Goal: Task Accomplishment & Management: Complete application form

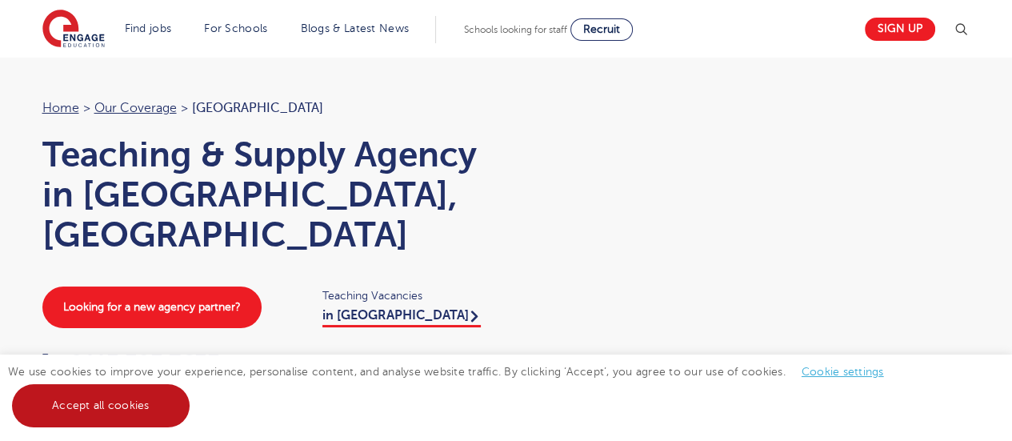
click at [141, 387] on link "Accept all cookies" at bounding box center [101, 405] width 178 height 43
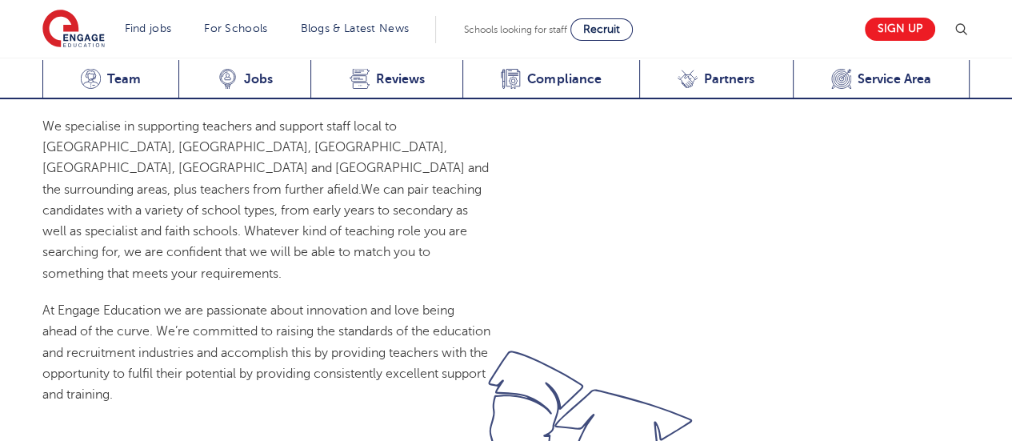
scroll to position [167, 0]
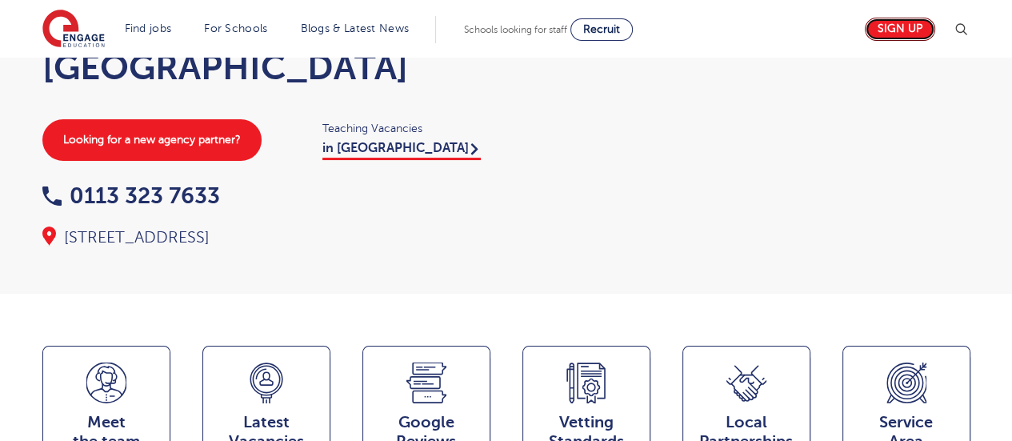
click at [932, 28] on link "Sign up" at bounding box center [900, 29] width 70 height 23
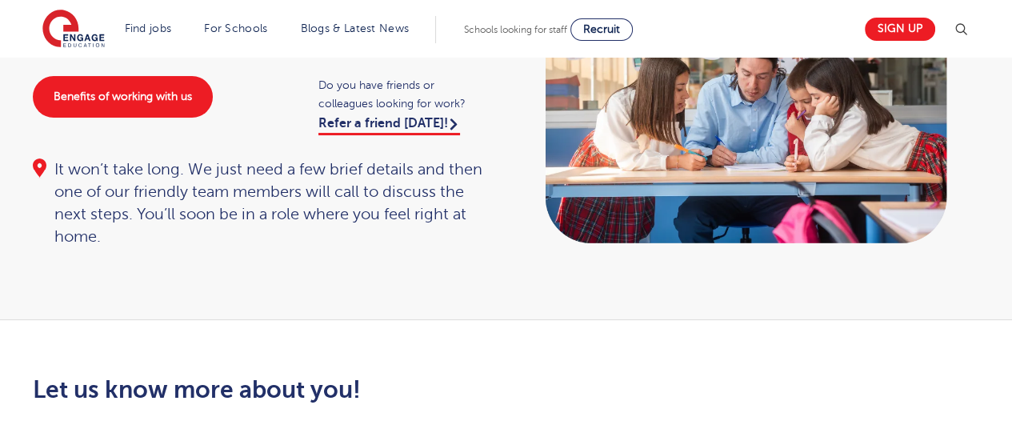
drag, startPoint x: 1024, startPoint y: 43, endPoint x: 1018, endPoint y: -4, distance: 47.5
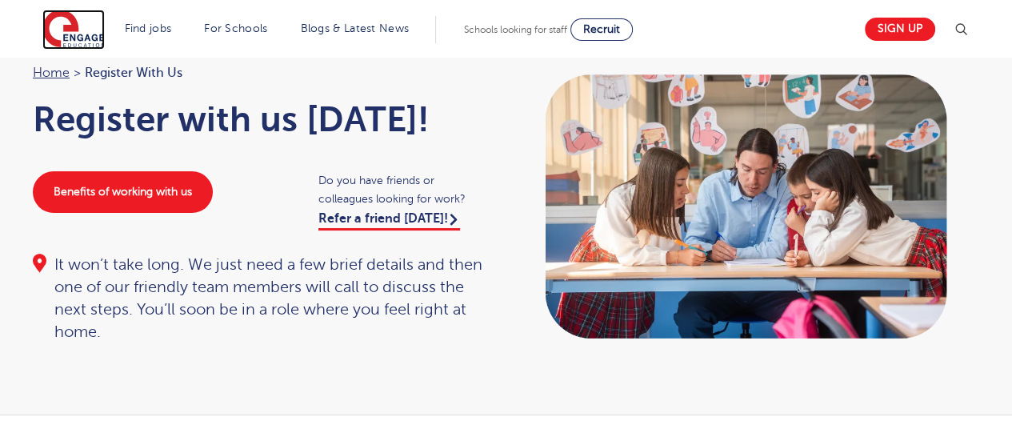
click at [73, 41] on img at bounding box center [73, 30] width 62 height 40
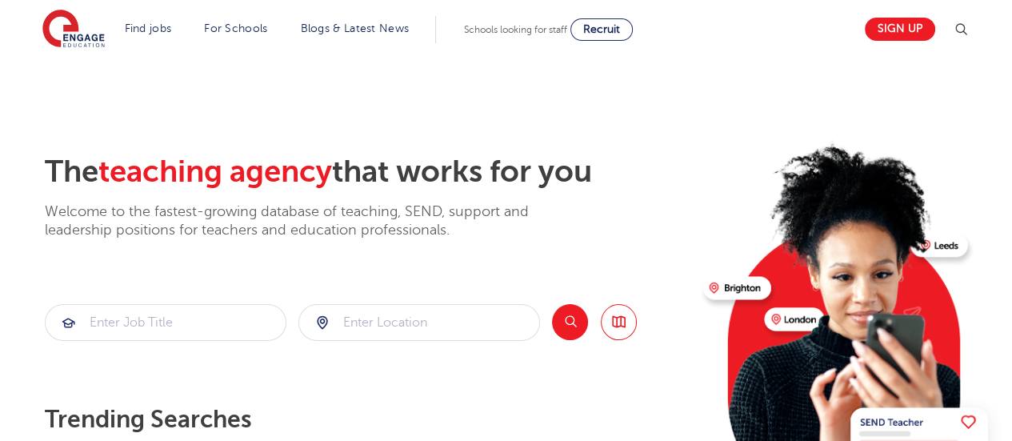
click at [964, 29] on img at bounding box center [961, 29] width 19 height 19
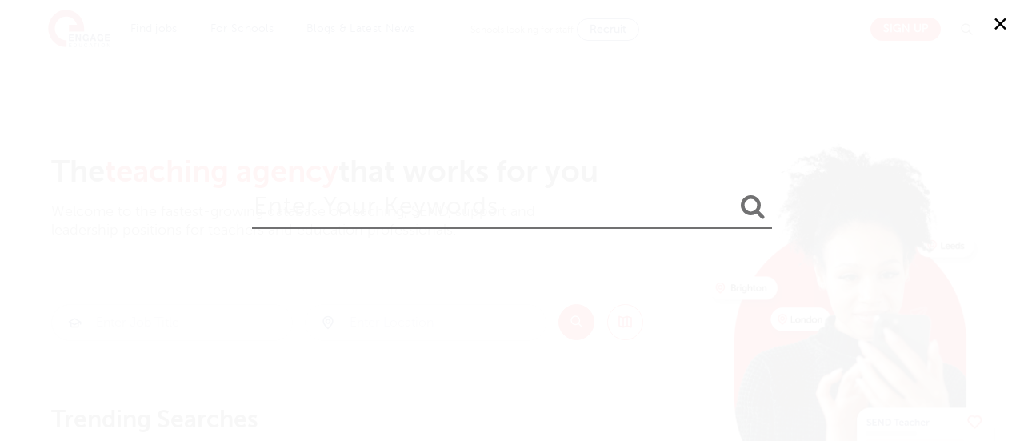
click at [998, 33] on button "✕" at bounding box center [1000, 24] width 48 height 48
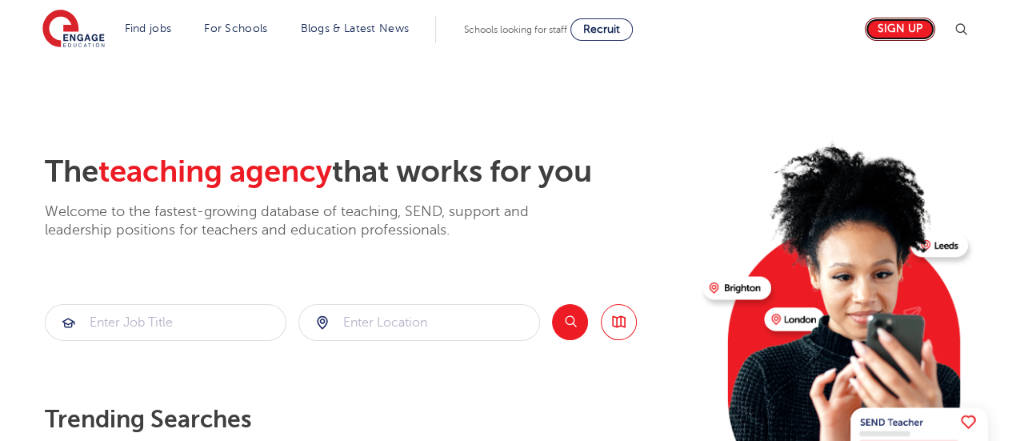
click at [889, 35] on link "Sign up" at bounding box center [900, 29] width 70 height 23
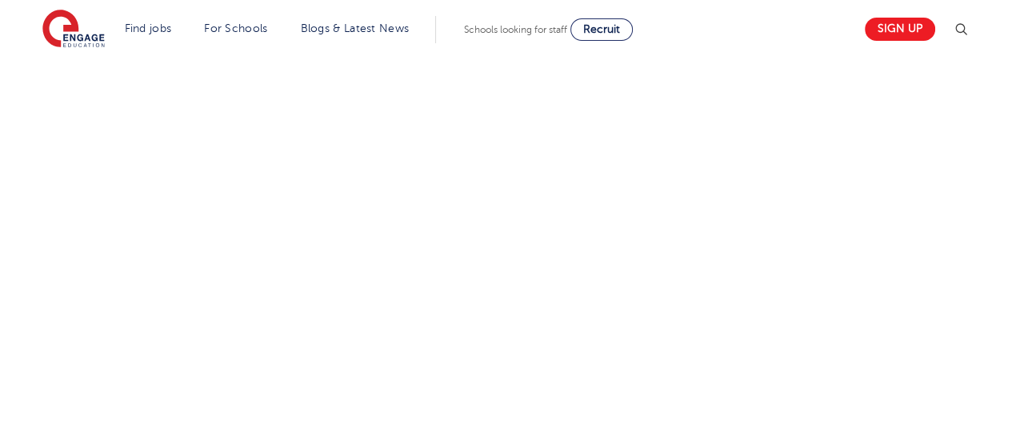
scroll to position [573, 0]
drag, startPoint x: 0, startPoint y: 0, endPoint x: 1024, endPoint y: 183, distance: 1039.9
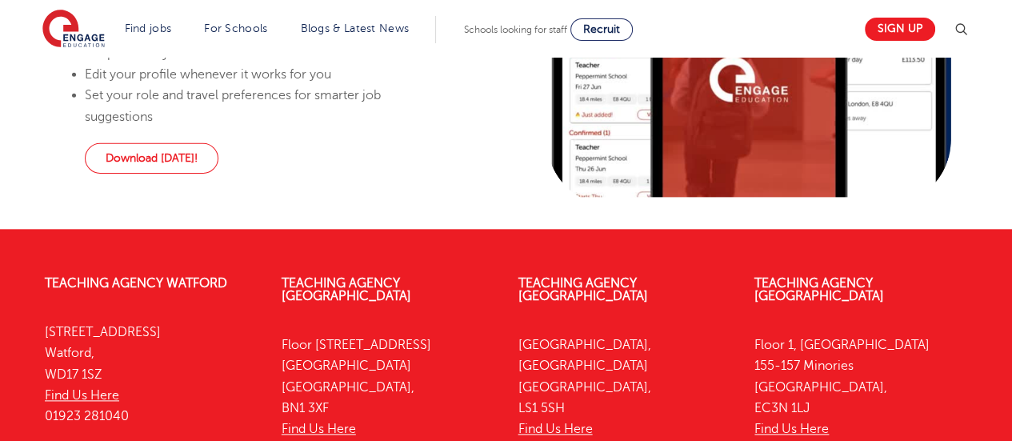
scroll to position [1761, 0]
